Goal: Task Accomplishment & Management: Use online tool/utility

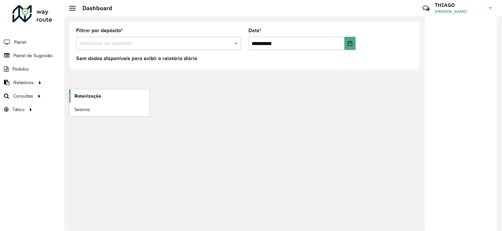
click at [101, 99] on link "Roteirização" at bounding box center [109, 95] width 80 height 13
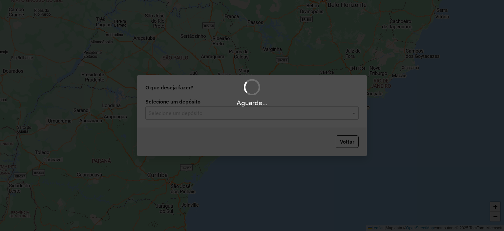
click at [101, 99] on hb-app "Aguarde... Pop-up bloqueado! Seu navegador bloqueou automáticamente a abertura …" at bounding box center [252, 115] width 504 height 231
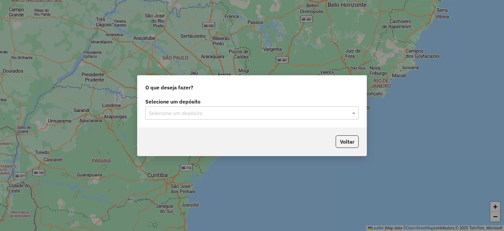
click at [168, 111] on input "text" at bounding box center [246, 113] width 194 height 8
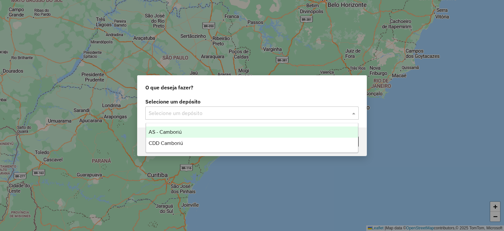
click at [164, 146] on span "CDD Camboriú" at bounding box center [166, 143] width 34 height 6
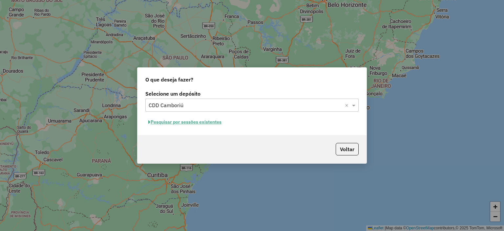
click at [180, 122] on button "Pesquisar por sessões existentes" at bounding box center [184, 122] width 79 height 10
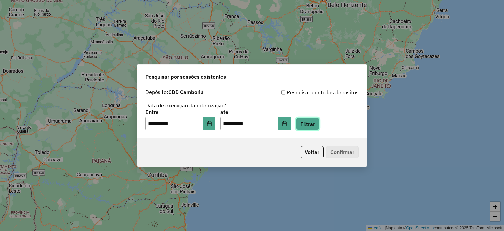
click at [316, 126] on button "Filtrar" at bounding box center [307, 123] width 23 height 12
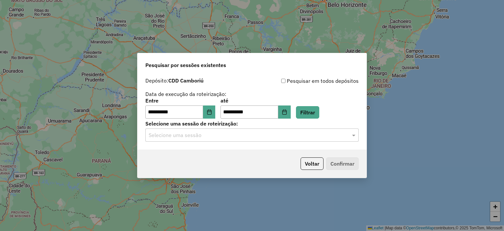
click at [188, 133] on input "text" at bounding box center [246, 135] width 194 height 8
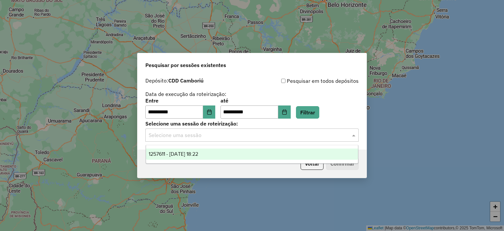
click at [185, 152] on span "1257611 - 02/09/2025 18:22" at bounding box center [174, 154] width 50 height 6
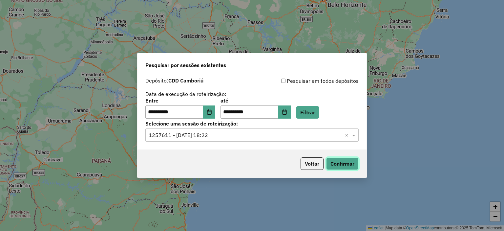
click at [337, 164] on button "Confirmar" at bounding box center [342, 163] width 32 height 12
click at [312, 166] on button "Voltar" at bounding box center [311, 163] width 23 height 12
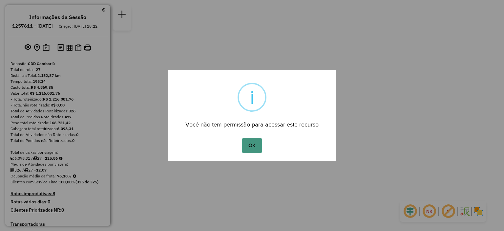
click at [259, 145] on button "OK" at bounding box center [251, 145] width 19 height 15
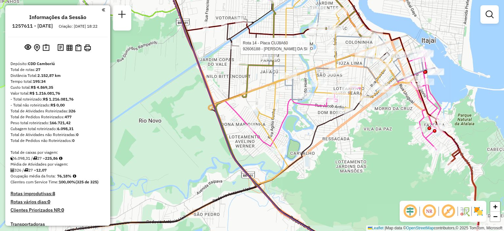
select select "**********"
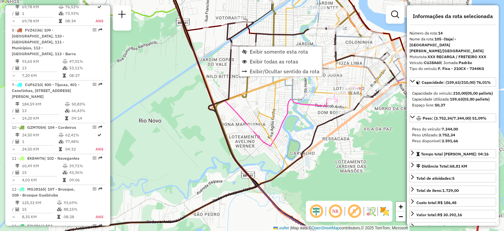
scroll to position [751, 0]
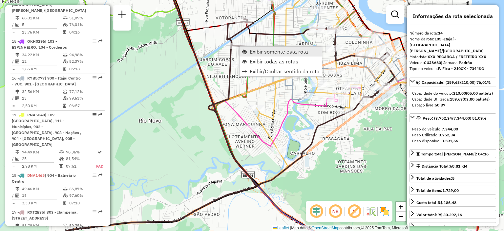
click at [256, 52] on span "Exibir somente esta rota" at bounding box center [279, 51] width 58 height 5
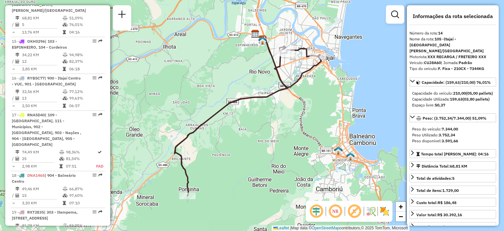
drag, startPoint x: 316, startPoint y: 108, endPoint x: 272, endPoint y: 111, distance: 43.7
click at [273, 111] on div "Janela de atendimento Grade de atendimento Capacidade Transportadoras Veículos …" at bounding box center [252, 115] width 504 height 231
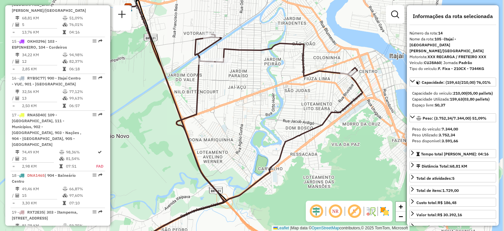
drag, startPoint x: 290, startPoint y: 59, endPoint x: 261, endPoint y: 67, distance: 30.1
click at [261, 67] on div "Janela de atendimento Grade de atendimento Capacidade Transportadoras Veículos …" at bounding box center [252, 115] width 504 height 231
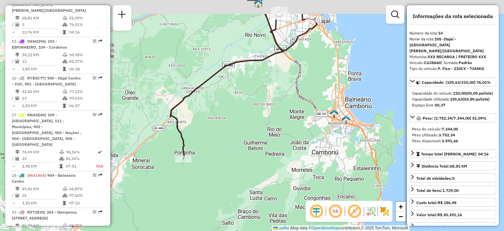
drag, startPoint x: 270, startPoint y: 64, endPoint x: 188, endPoint y: 124, distance: 102.3
click at [188, 124] on div "Janela de atendimento Grade de atendimento Capacidade Transportadoras Veículos …" at bounding box center [252, 115] width 504 height 231
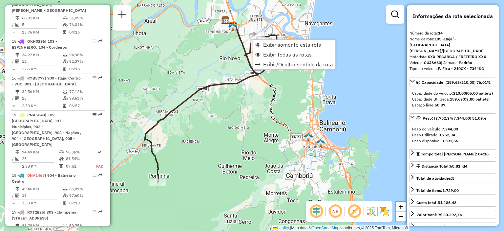
click at [181, 39] on div "Janela de atendimento Grade de atendimento Capacidade Transportadoras Veículos …" at bounding box center [252, 115] width 504 height 231
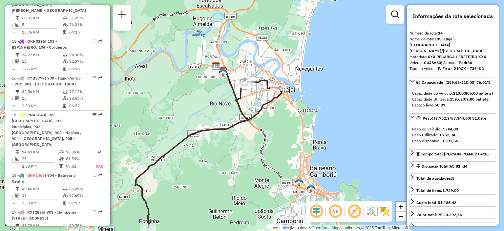
drag, startPoint x: 181, startPoint y: 61, endPoint x: 189, endPoint y: 98, distance: 37.6
click at [189, 98] on div "Janela de atendimento Grade de atendimento Capacidade Transportadoras Veículos …" at bounding box center [252, 115] width 504 height 231
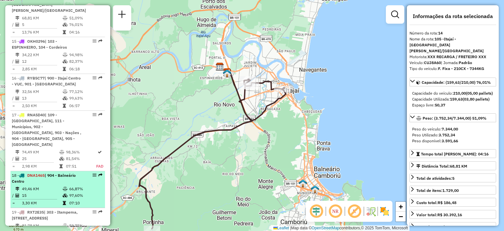
click at [47, 187] on td "49,46 KM" at bounding box center [42, 188] width 41 height 7
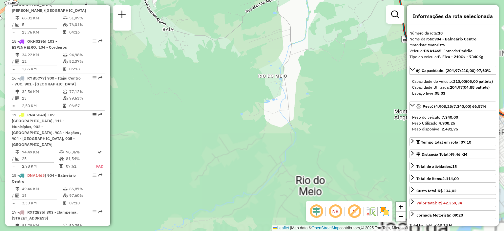
drag, startPoint x: 231, startPoint y: 181, endPoint x: 127, endPoint y: 168, distance: 104.5
click at [127, 168] on div "Janela de atendimento Grade de atendimento Capacidade Transportadoras Veículos …" at bounding box center [252, 115] width 504 height 231
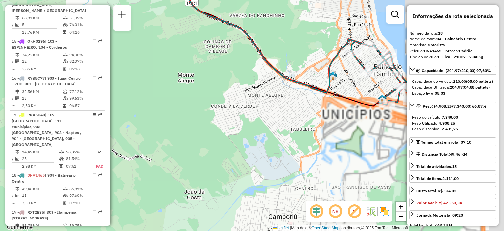
drag, startPoint x: 293, startPoint y: 172, endPoint x: 133, endPoint y: 140, distance: 162.8
click at [134, 140] on div "Janela de atendimento Grade de atendimento Capacidade Transportadoras Veículos …" at bounding box center [252, 115] width 504 height 231
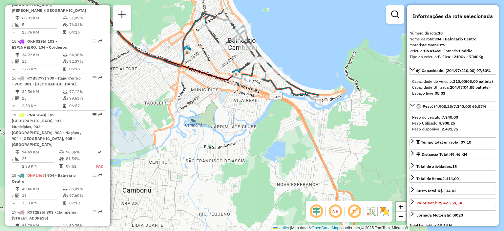
drag, startPoint x: 289, startPoint y: 167, endPoint x: 229, endPoint y: 154, distance: 61.2
click at [229, 154] on div "Janela de atendimento Grade de atendimento Capacidade Transportadoras Veículos …" at bounding box center [252, 115] width 504 height 231
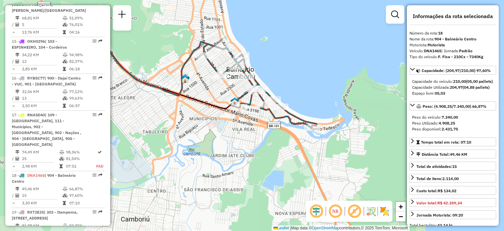
drag, startPoint x: 237, startPoint y: 147, endPoint x: 235, endPoint y: 175, distance: 28.9
click at [235, 175] on div "Janela de atendimento Grade de atendimento Capacidade Transportadoras Veículos …" at bounding box center [252, 115] width 504 height 231
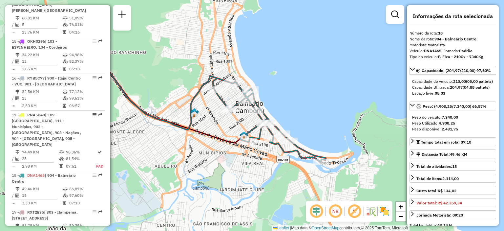
drag, startPoint x: 217, startPoint y: 102, endPoint x: 211, endPoint y: 143, distance: 41.4
click at [214, 143] on icon at bounding box center [155, 80] width 215 height 126
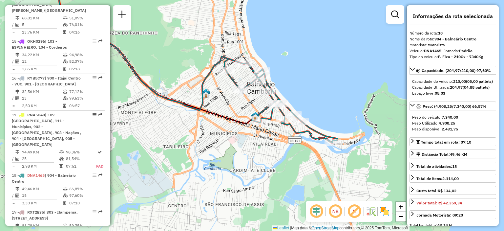
drag, startPoint x: 221, startPoint y: 133, endPoint x: 234, endPoint y: 112, distance: 25.4
click at [234, 112] on div "Janela de atendimento Grade de atendimento Capacidade Transportadoras Veículos …" at bounding box center [252, 115] width 504 height 231
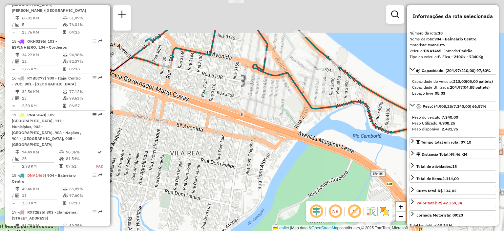
drag, startPoint x: 287, startPoint y: 127, endPoint x: 244, endPoint y: 182, distance: 70.1
click at [244, 182] on div "Janela de atendimento Grade de atendimento Capacidade Transportadoras Veículos …" at bounding box center [252, 115] width 504 height 231
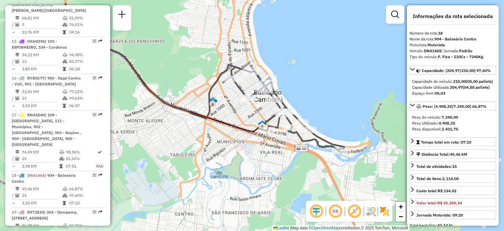
drag, startPoint x: 249, startPoint y: 116, endPoint x: 285, endPoint y: 143, distance: 45.5
click at [287, 143] on div "Janela de atendimento Grade de atendimento Capacidade Transportadoras Veículos …" at bounding box center [252, 115] width 504 height 231
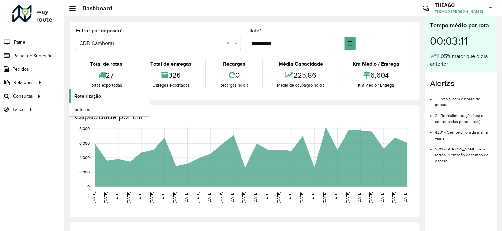
click at [72, 92] on link "Roteirização" at bounding box center [109, 95] width 80 height 13
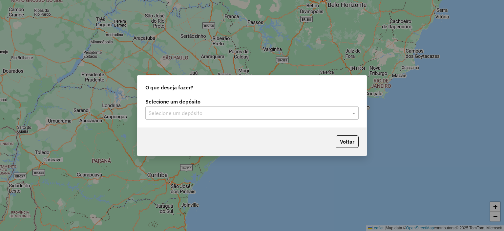
click at [251, 116] on input "text" at bounding box center [246, 113] width 194 height 8
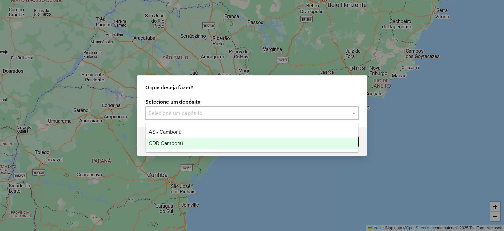
click at [241, 148] on div "CDD Camboriú" at bounding box center [252, 142] width 212 height 11
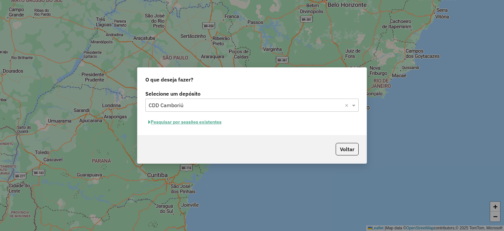
click at [200, 117] on div "Pesquisar por sessões existentes" at bounding box center [251, 122] width 213 height 10
click at [200, 119] on button "Pesquisar por sessões existentes" at bounding box center [184, 122] width 79 height 10
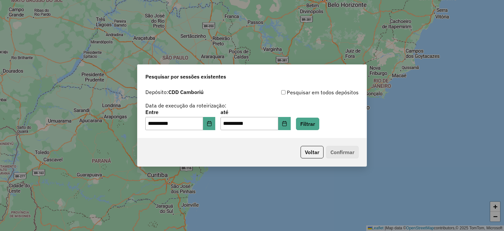
click at [303, 126] on div "**********" at bounding box center [251, 120] width 213 height 20
click at [308, 122] on button "Filtrar" at bounding box center [307, 123] width 23 height 12
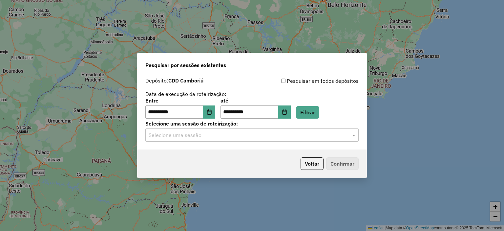
click at [295, 137] on input "text" at bounding box center [246, 135] width 194 height 8
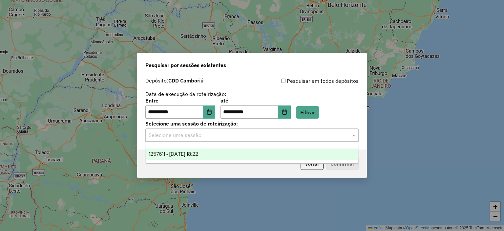
click at [294, 151] on div "1257611 - 02/09/2025 18:22" at bounding box center [252, 153] width 212 height 11
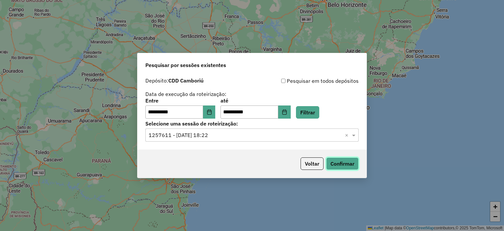
click at [344, 161] on button "Confirmar" at bounding box center [342, 163] width 32 height 12
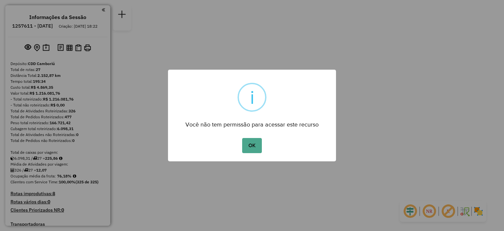
click at [248, 143] on button "OK" at bounding box center [251, 145] width 19 height 15
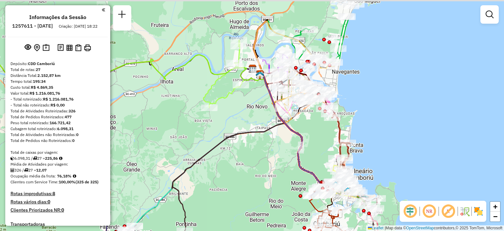
drag, startPoint x: 305, startPoint y: 90, endPoint x: 303, endPoint y: 147, distance: 56.4
click at [303, 146] on div "Janela de atendimento Grade de atendimento Capacidade Transportadoras Veículos …" at bounding box center [252, 115] width 504 height 231
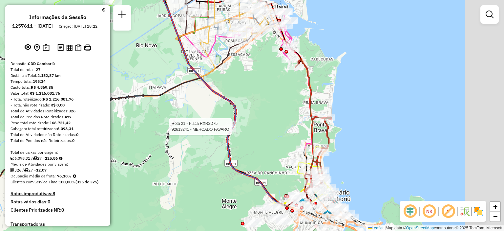
drag, startPoint x: 317, startPoint y: 118, endPoint x: 244, endPoint y: 68, distance: 88.0
click at [245, 68] on div "Rota 21 - Placa RXR2D75 92613241 - MERCADO FAVARO Janela de atendimento Grade d…" at bounding box center [252, 115] width 504 height 231
click at [244, 68] on div "Rota 21 - Placa RXR2D75 92613241 - MERCADO FAVARO Janela de atendimento Grade d…" at bounding box center [252, 115] width 504 height 231
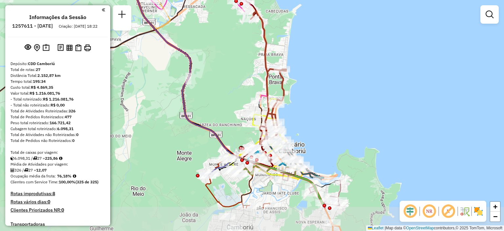
drag, startPoint x: 268, startPoint y: 124, endPoint x: 226, endPoint y: 73, distance: 66.2
click at [226, 74] on div "Janela de atendimento Grade de atendimento Capacidade Transportadoras Veículos …" at bounding box center [252, 115] width 504 height 231
drag, startPoint x: 226, startPoint y: 73, endPoint x: 218, endPoint y: 63, distance: 13.1
click at [218, 64] on div "Janela de atendimento Grade de atendimento Capacidade Transportadoras Veículos …" at bounding box center [252, 115] width 504 height 231
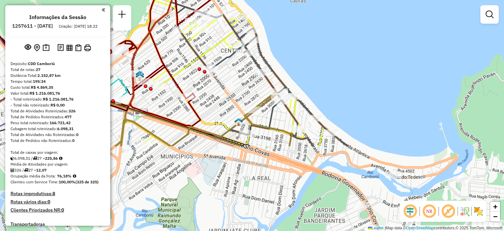
drag, startPoint x: 298, startPoint y: 154, endPoint x: 284, endPoint y: 46, distance: 108.8
click at [284, 46] on div "Janela de atendimento Grade de atendimento Capacidade Transportadoras Veículos …" at bounding box center [252, 115] width 504 height 231
click at [283, 46] on div "Janela de atendimento Grade de atendimento Capacidade Transportadoras Veículos …" at bounding box center [252, 115] width 504 height 231
click at [282, 47] on div "Janela de atendimento Grade de atendimento Capacidade Transportadoras Veículos …" at bounding box center [252, 115] width 504 height 231
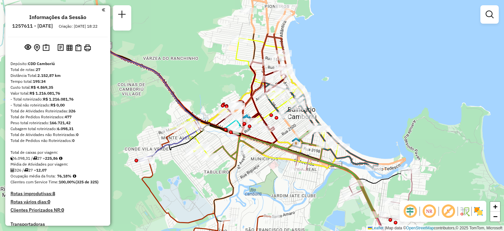
drag, startPoint x: 281, startPoint y: 48, endPoint x: 317, endPoint y: 105, distance: 67.3
click at [317, 105] on div "Janela de atendimento Grade de atendimento Capacidade Transportadoras Veículos …" at bounding box center [252, 115] width 504 height 231
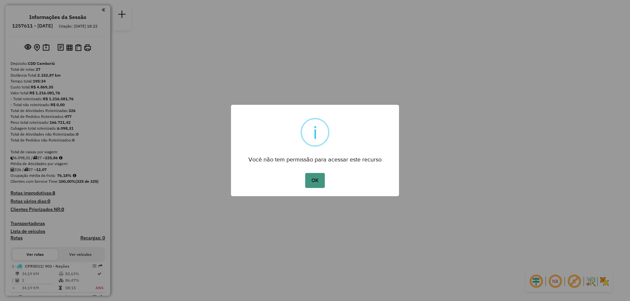
click at [311, 177] on button "OK" at bounding box center [314, 180] width 19 height 15
